Goal: Task Accomplishment & Management: Manage account settings

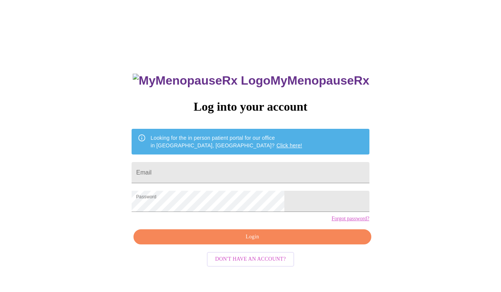
scroll to position [8, 0]
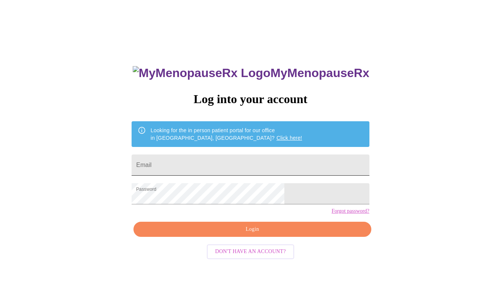
click at [231, 159] on input "Email" at bounding box center [249, 165] width 237 height 21
type input "jessicalangman@comcast.net"
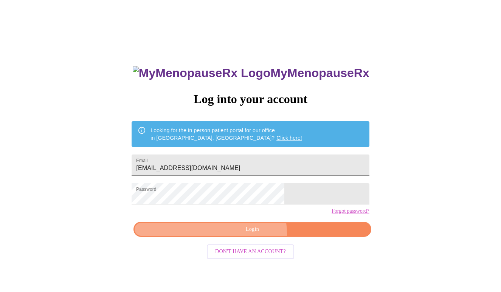
click at [248, 237] on button "Login" at bounding box center [251, 229] width 237 height 15
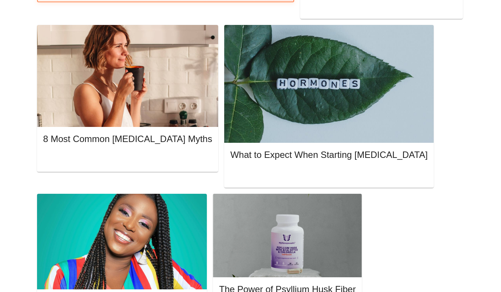
scroll to position [371, 0]
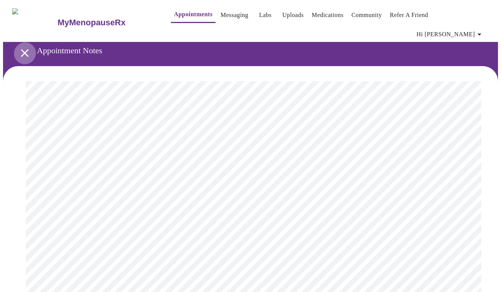
click at [21, 49] on icon "open drawer" at bounding box center [25, 53] width 8 height 8
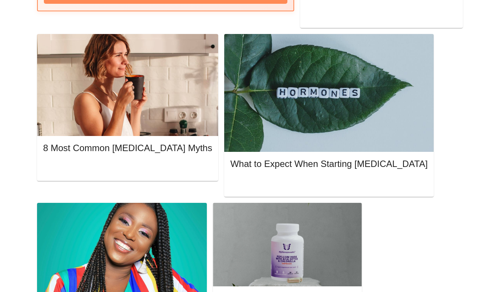
scroll to position [362, 0]
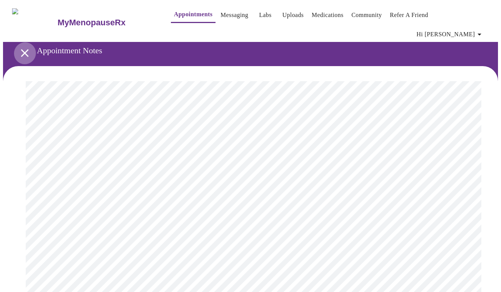
click at [24, 46] on icon "open drawer" at bounding box center [24, 52] width 13 height 13
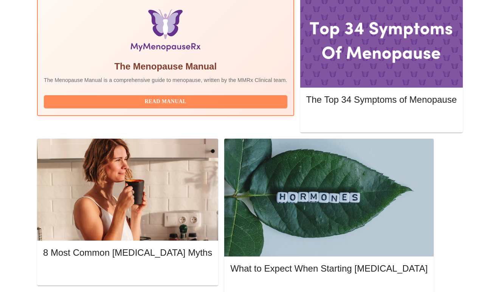
scroll to position [257, 0]
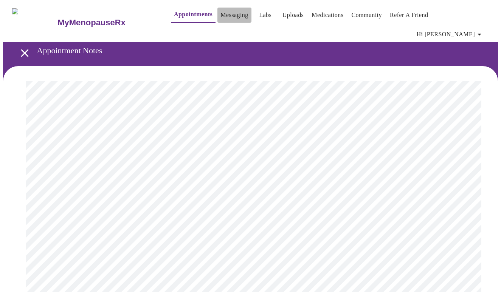
click at [227, 14] on link "Messaging" at bounding box center [234, 15] width 28 height 11
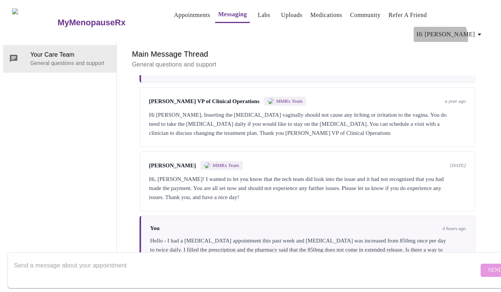
click at [470, 29] on span "Hi [PERSON_NAME]" at bounding box center [449, 34] width 67 height 11
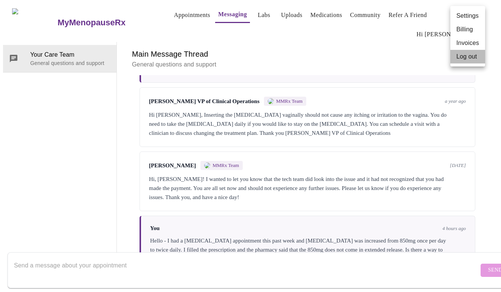
click at [465, 59] on li "Log out" at bounding box center [467, 57] width 35 height 14
